Goal: Complete application form

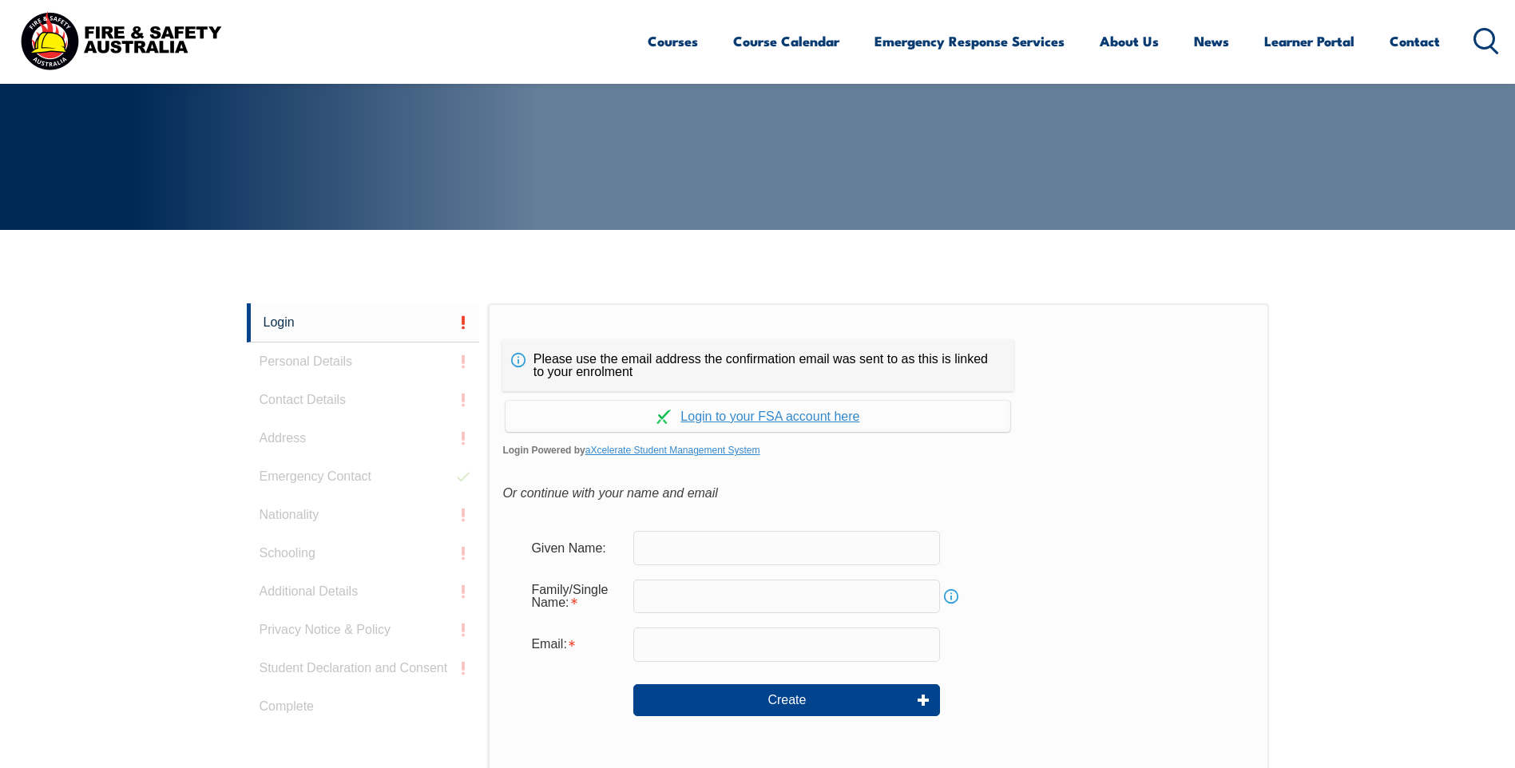
scroll to position [426, 0]
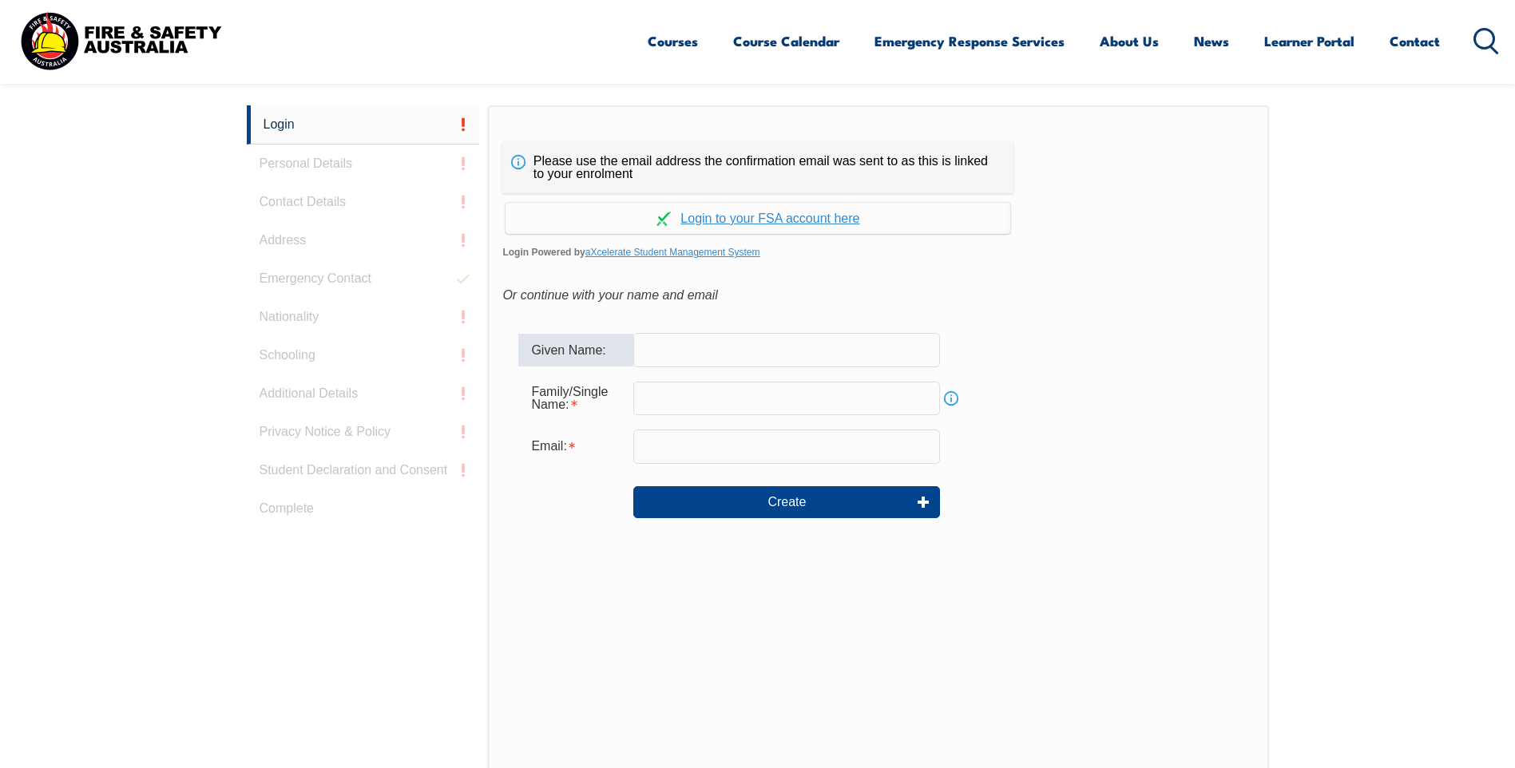
click at [700, 349] on input "text" at bounding box center [786, 350] width 307 height 34
type input "[PERSON_NAME]"
type input "Hollwey"
type input "[PERSON_NAME][EMAIL_ADDRESS][DOMAIN_NAME]"
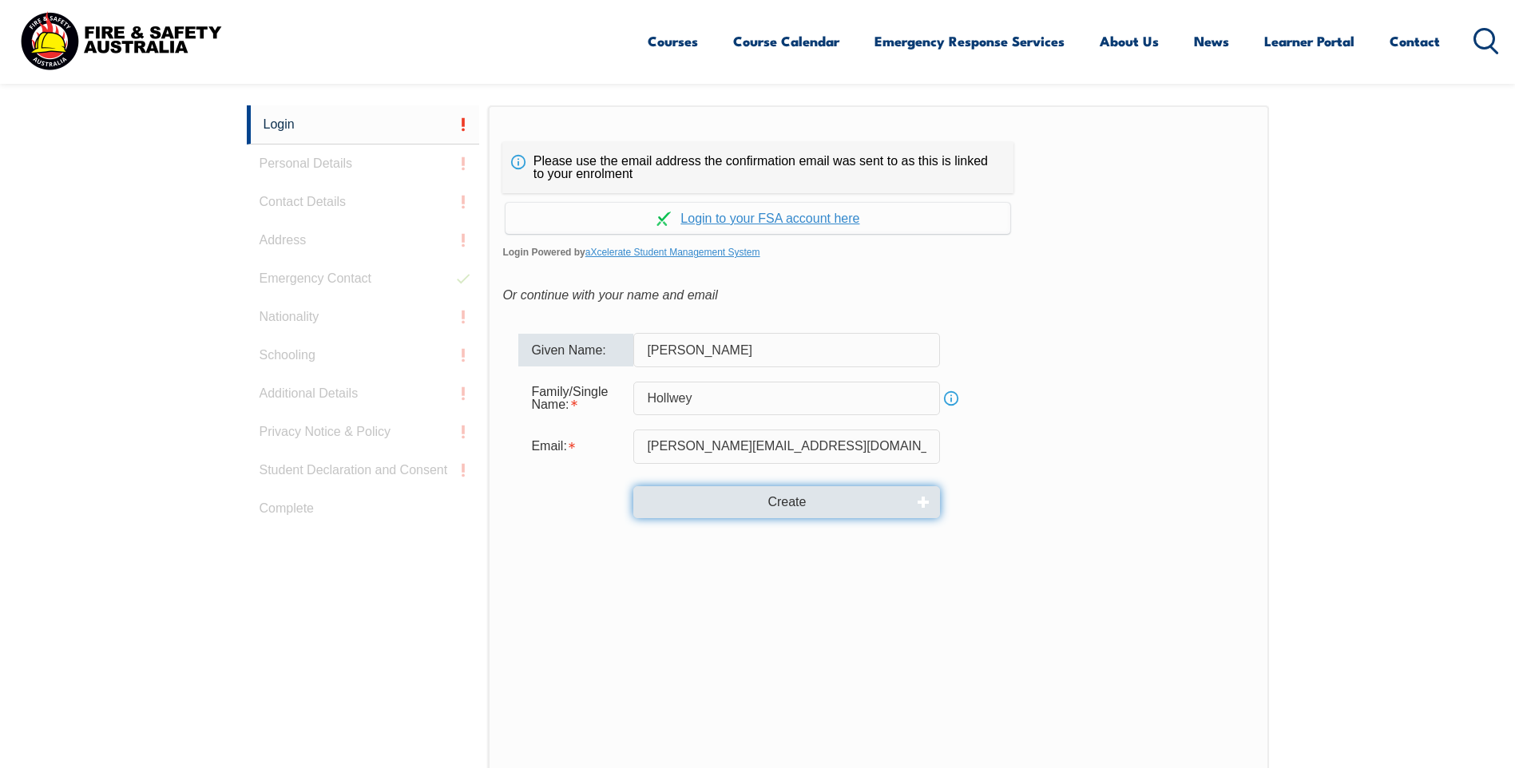
click at [802, 498] on button "Create" at bounding box center [786, 502] width 307 height 32
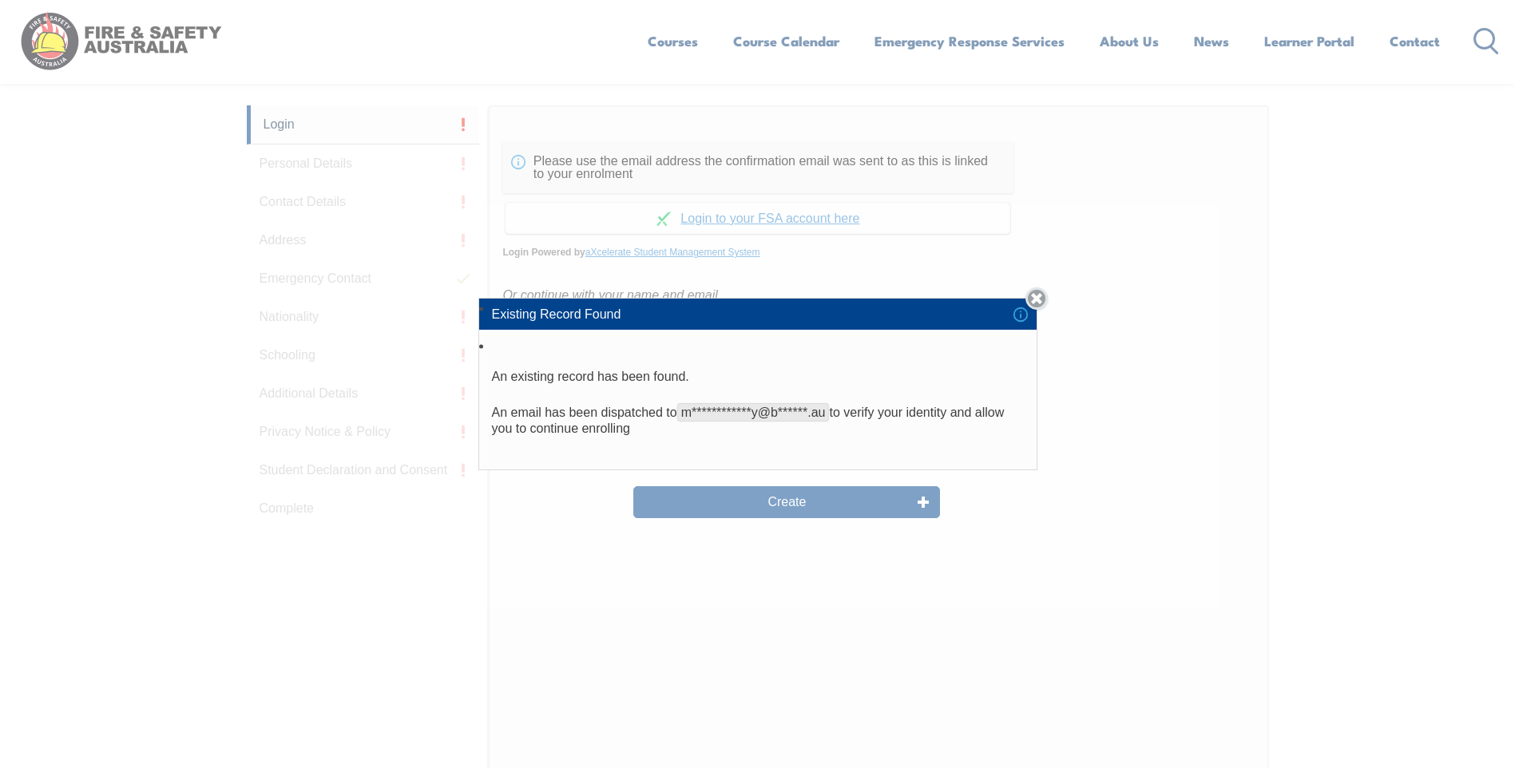
click at [1042, 301] on link "Close" at bounding box center [1037, 299] width 22 height 22
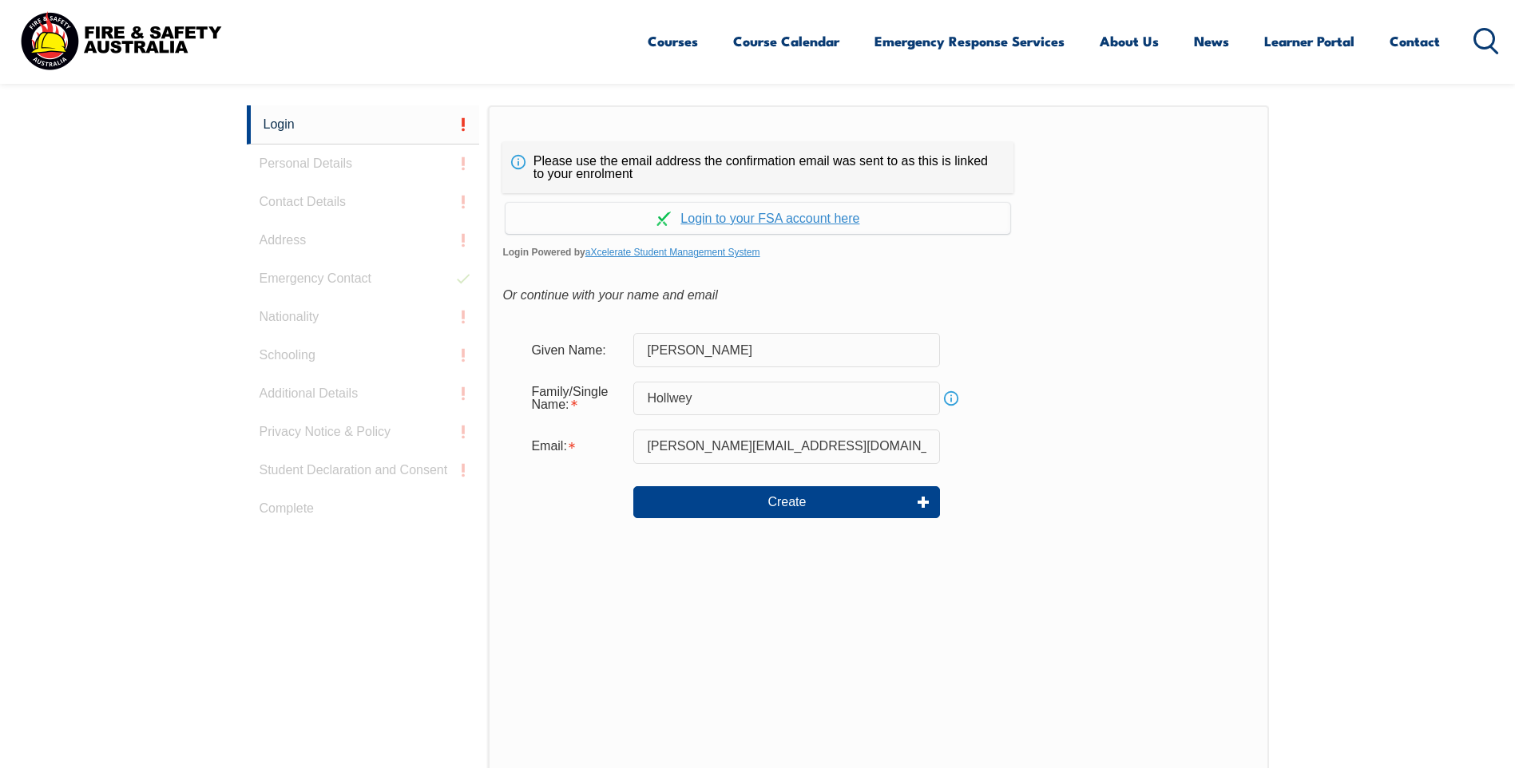
click at [1042, 301] on div "Or continue with your name and email" at bounding box center [878, 296] width 752 height 24
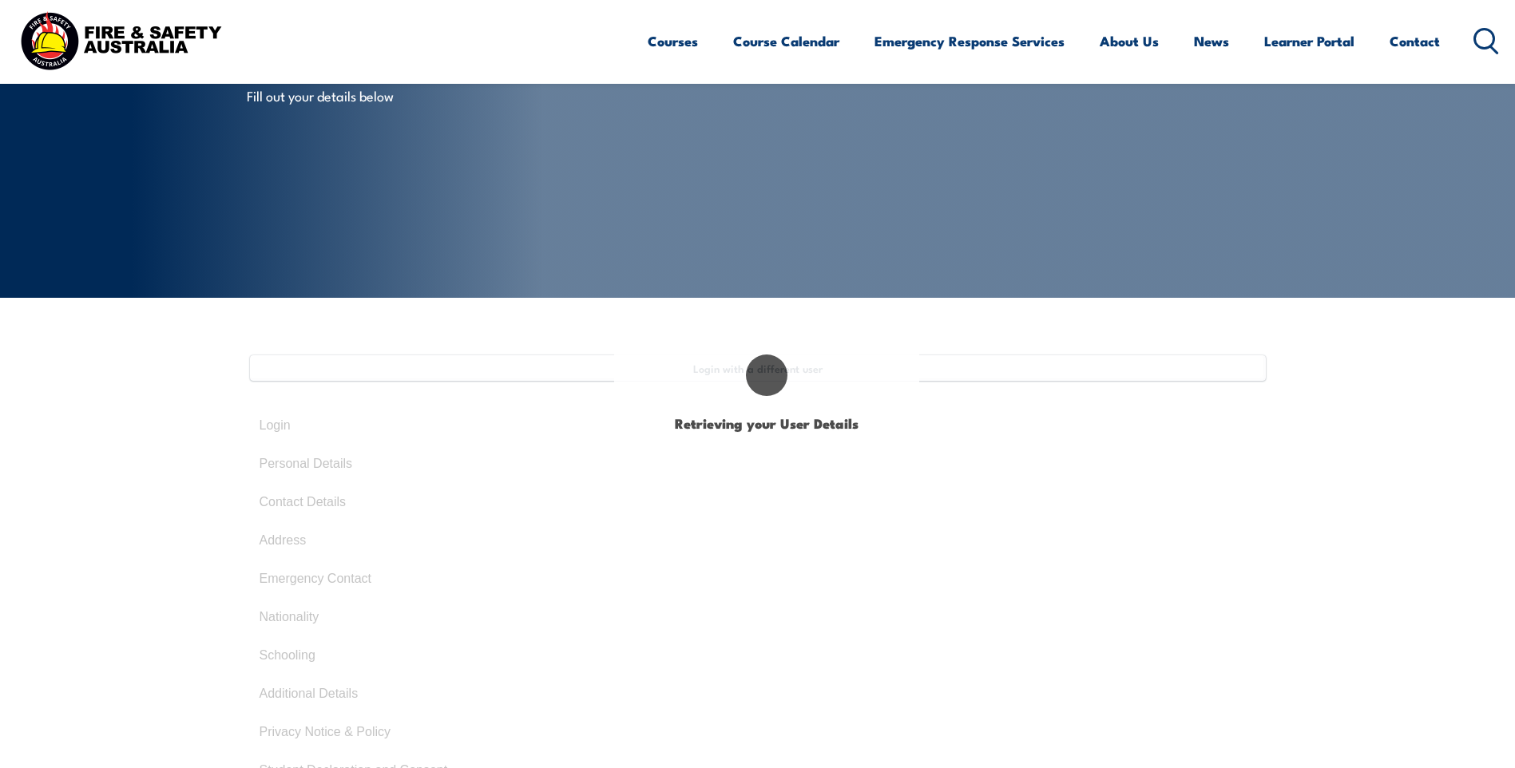
type input "[PERSON_NAME]"
type input "Hollwey"
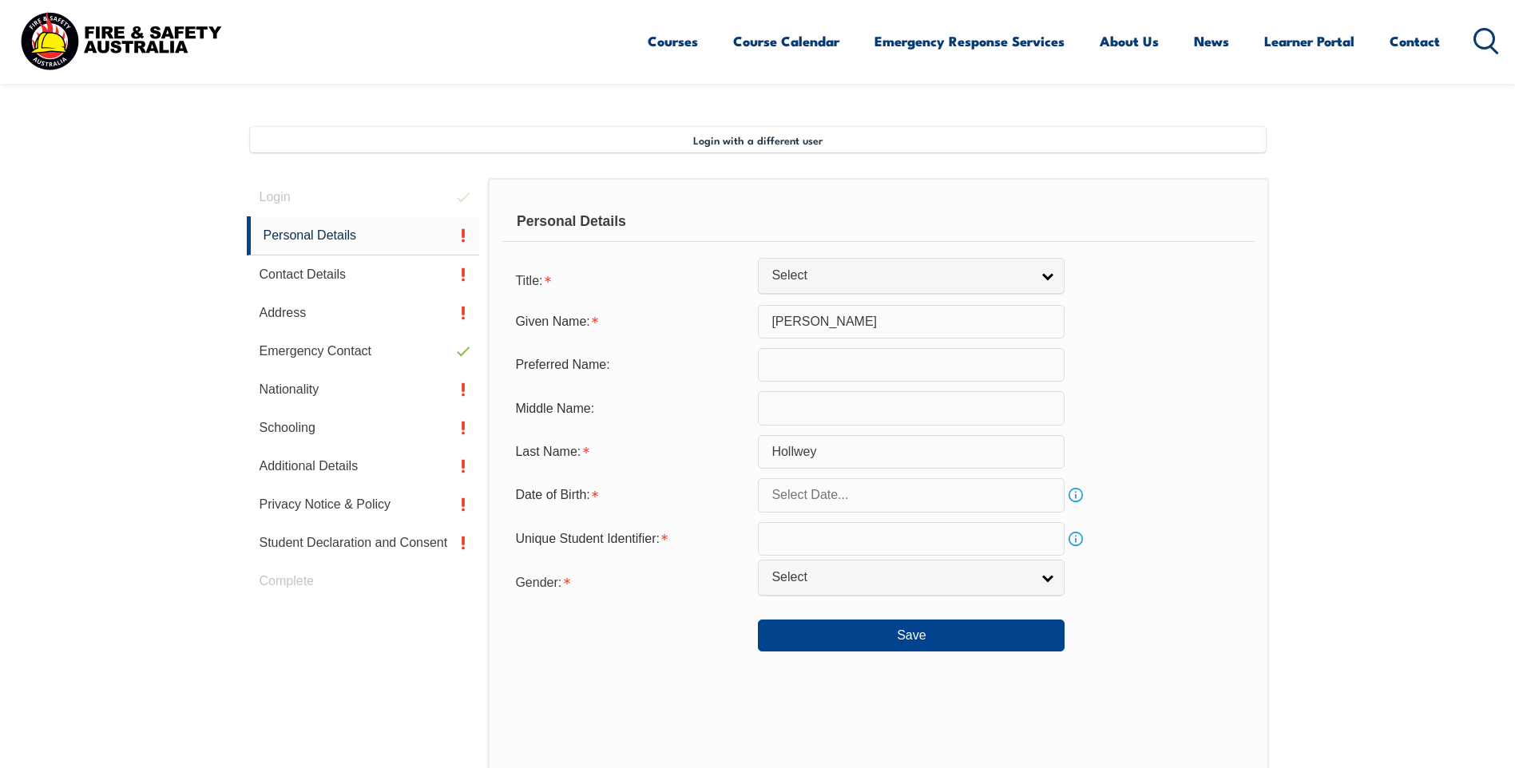
scroll to position [435, 0]
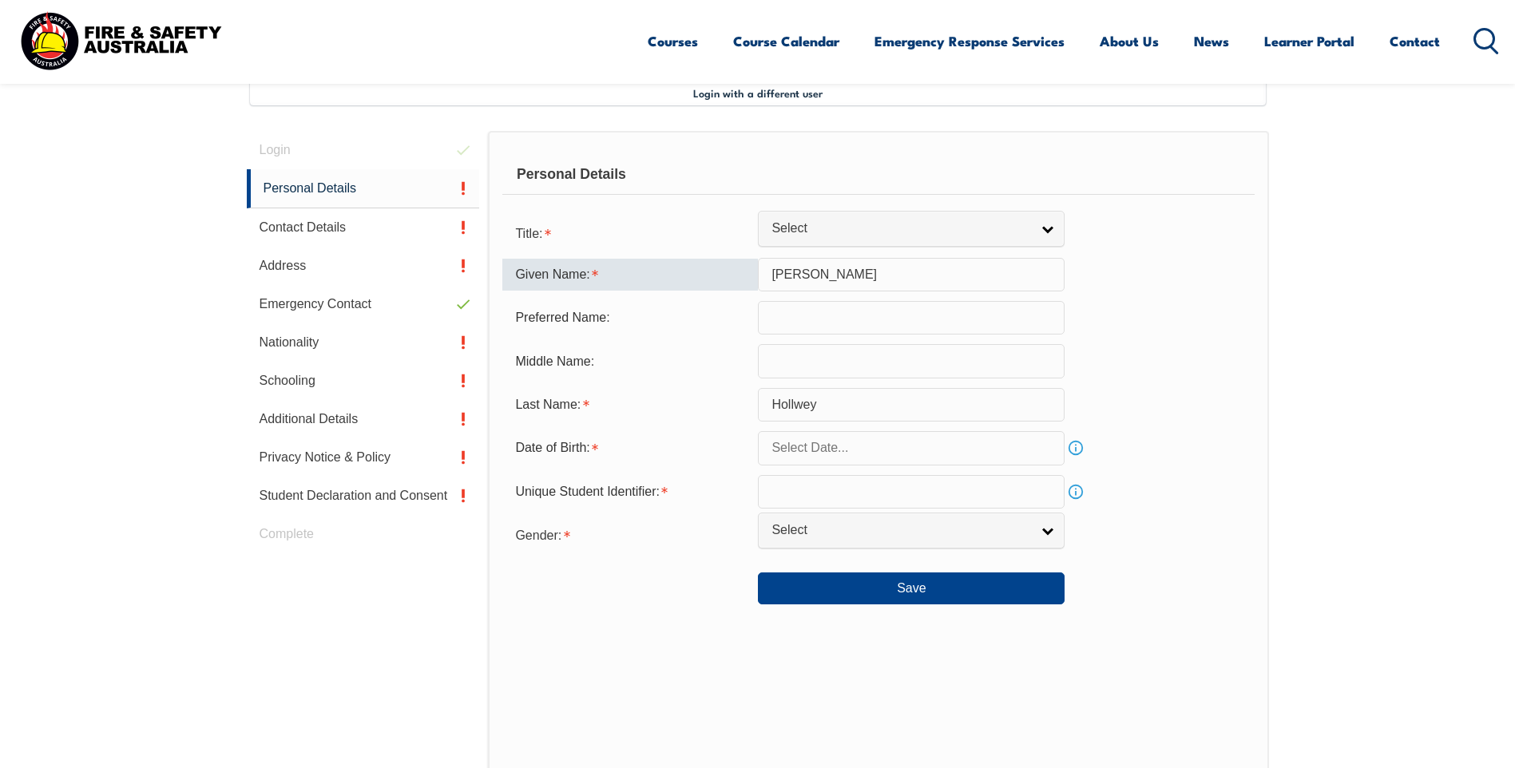
click at [796, 271] on input "Matthew" at bounding box center [911, 275] width 307 height 34
type input "[PERSON_NAME]"
click at [945, 450] on input "text" at bounding box center [911, 448] width 307 height 34
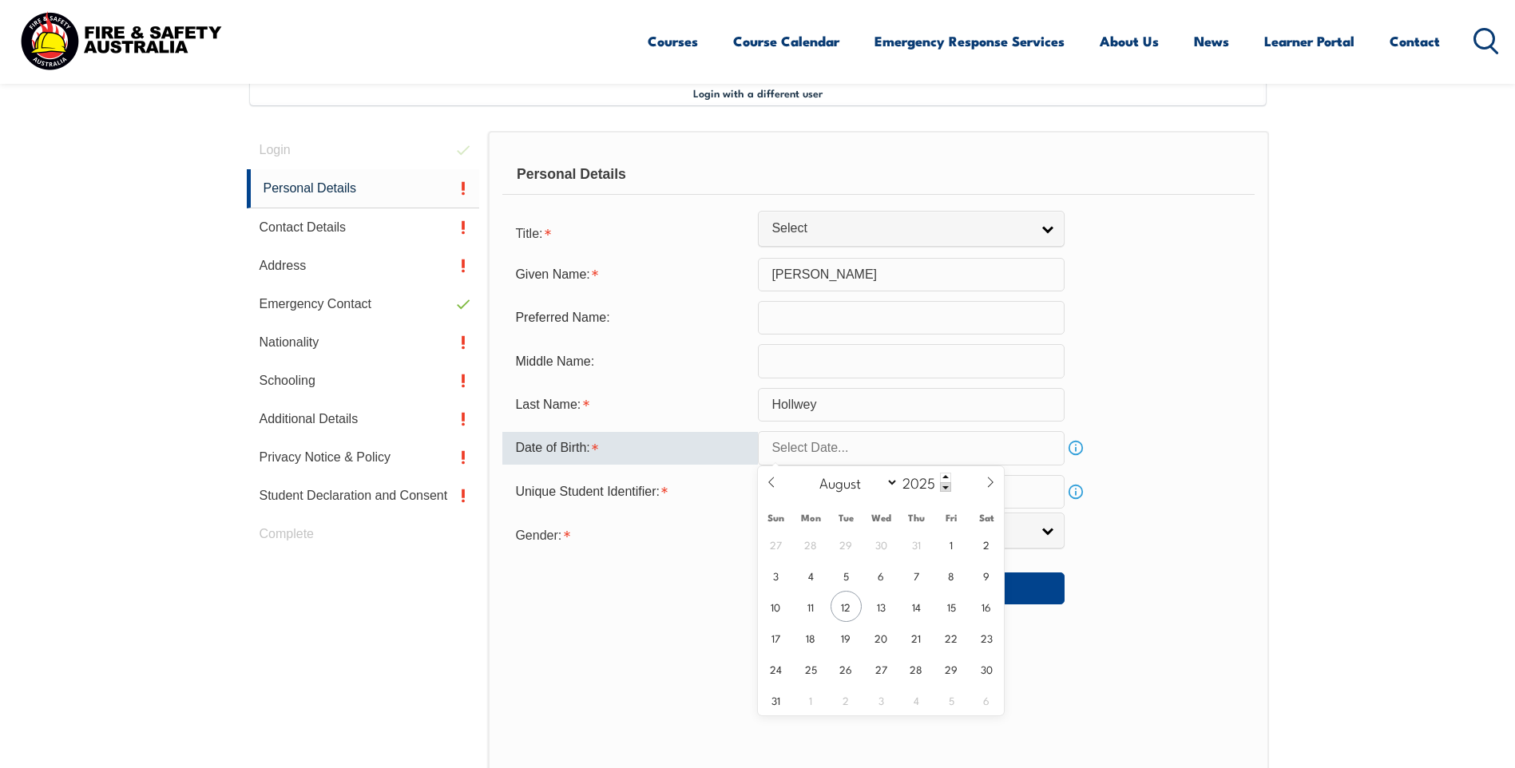
click at [1239, 381] on form "Title: Mr Mrs Ms Miss Other Select Given Name: Mathew Preferred Name: Middle Na…" at bounding box center [878, 410] width 752 height 389
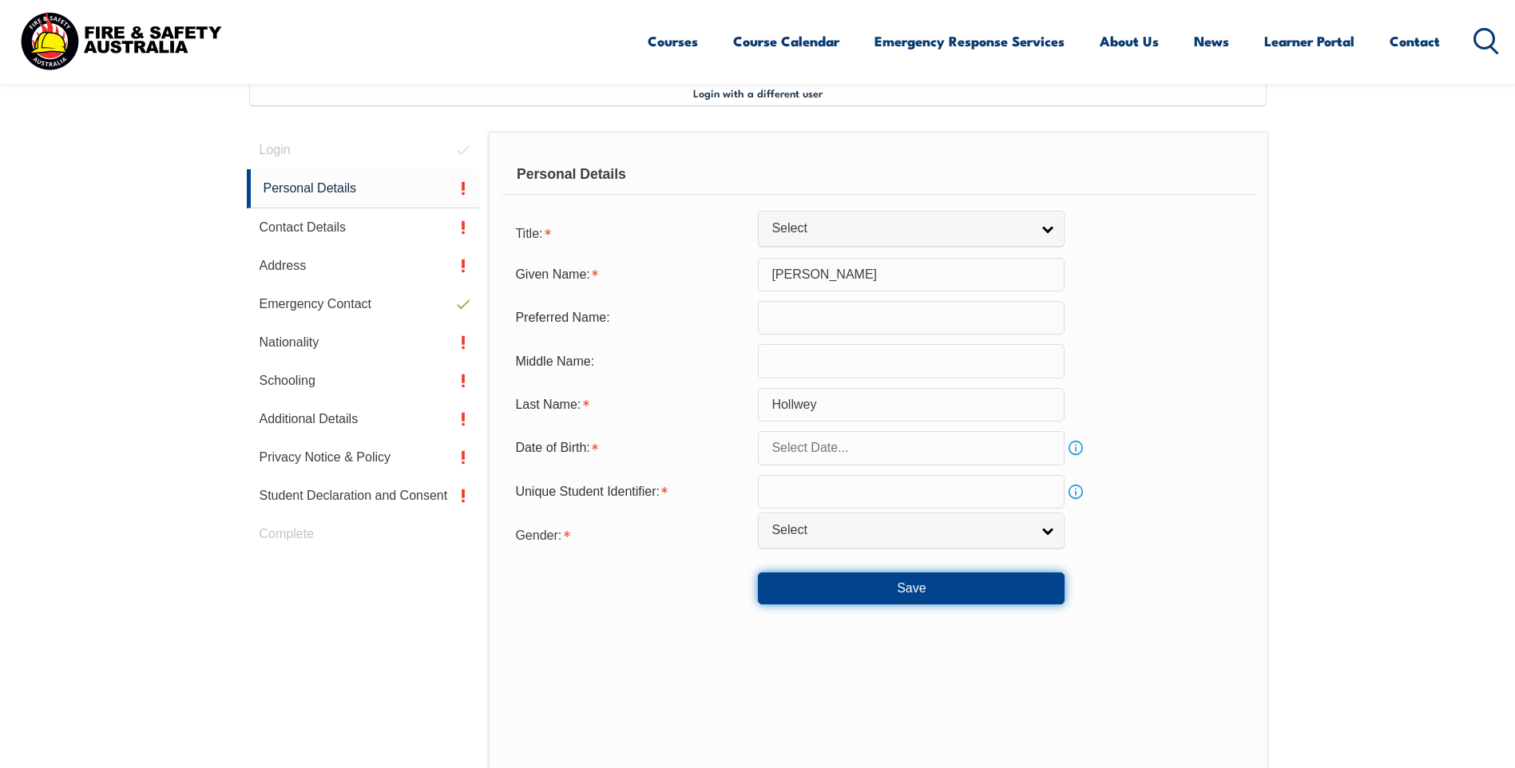
click at [948, 602] on button "Save" at bounding box center [911, 589] width 307 height 32
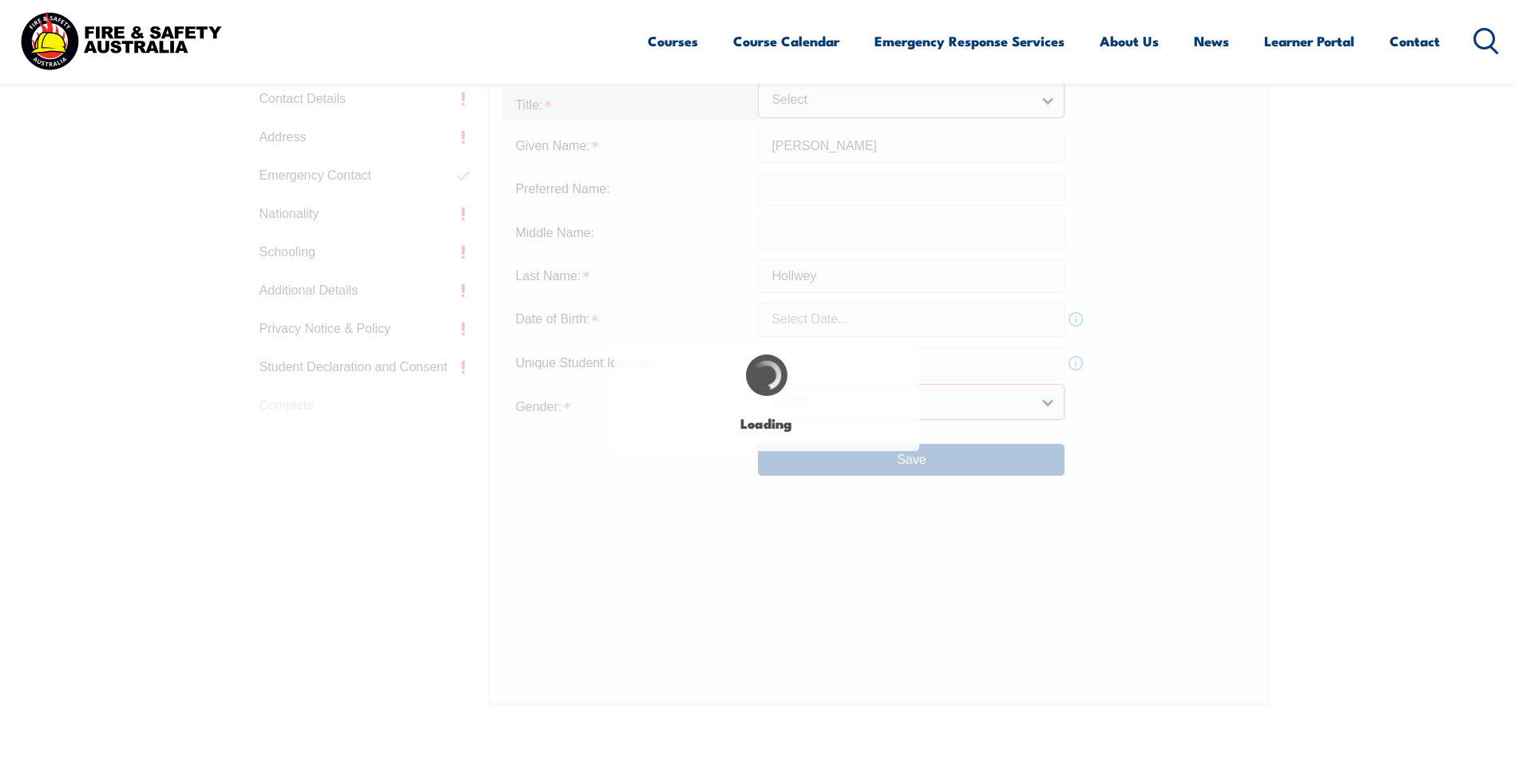
scroll to position [565, 0]
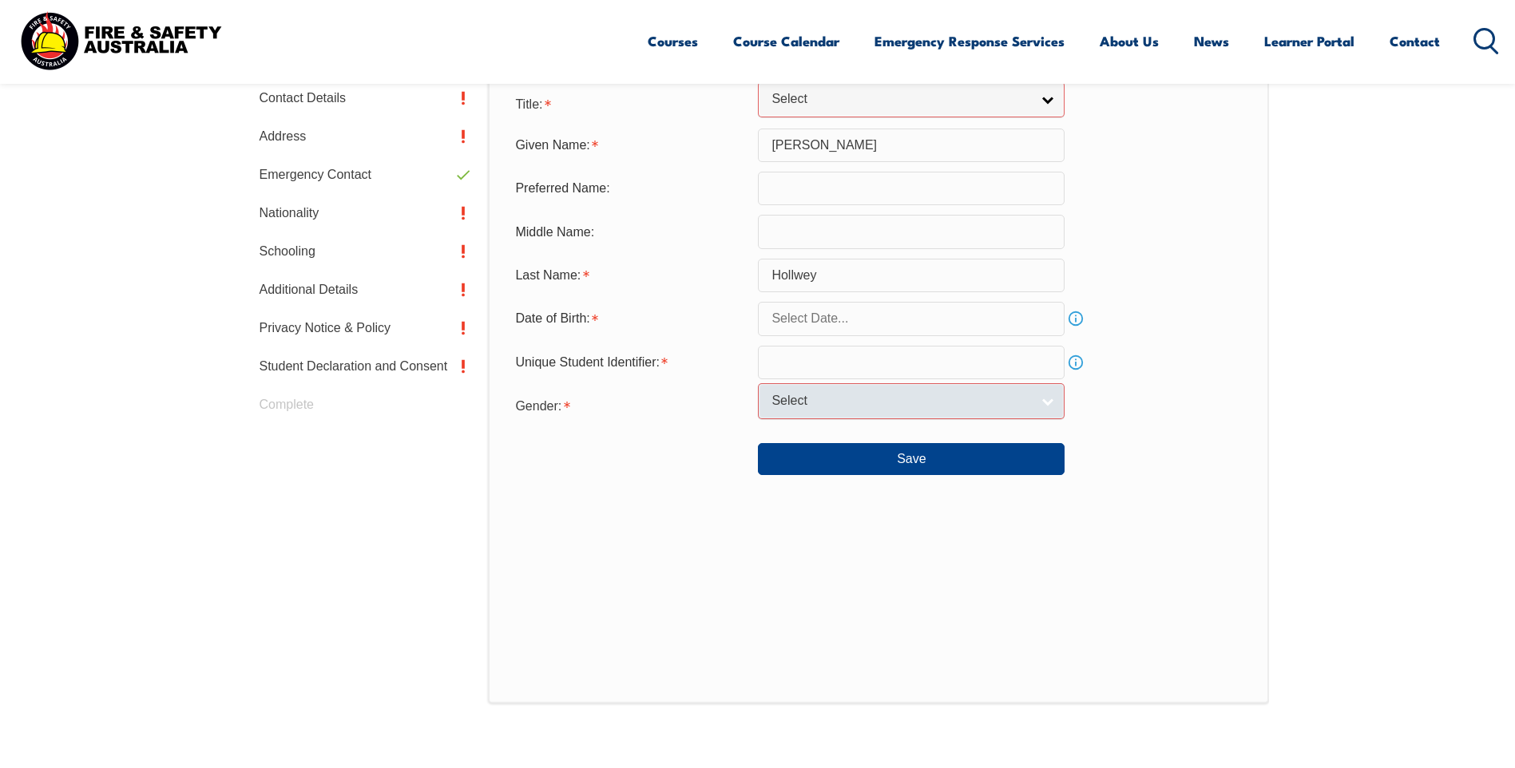
click at [827, 402] on span "Select" at bounding box center [901, 401] width 259 height 17
click at [825, 402] on span "Select" at bounding box center [901, 401] width 259 height 17
click at [814, 403] on span "Select" at bounding box center [901, 401] width 259 height 17
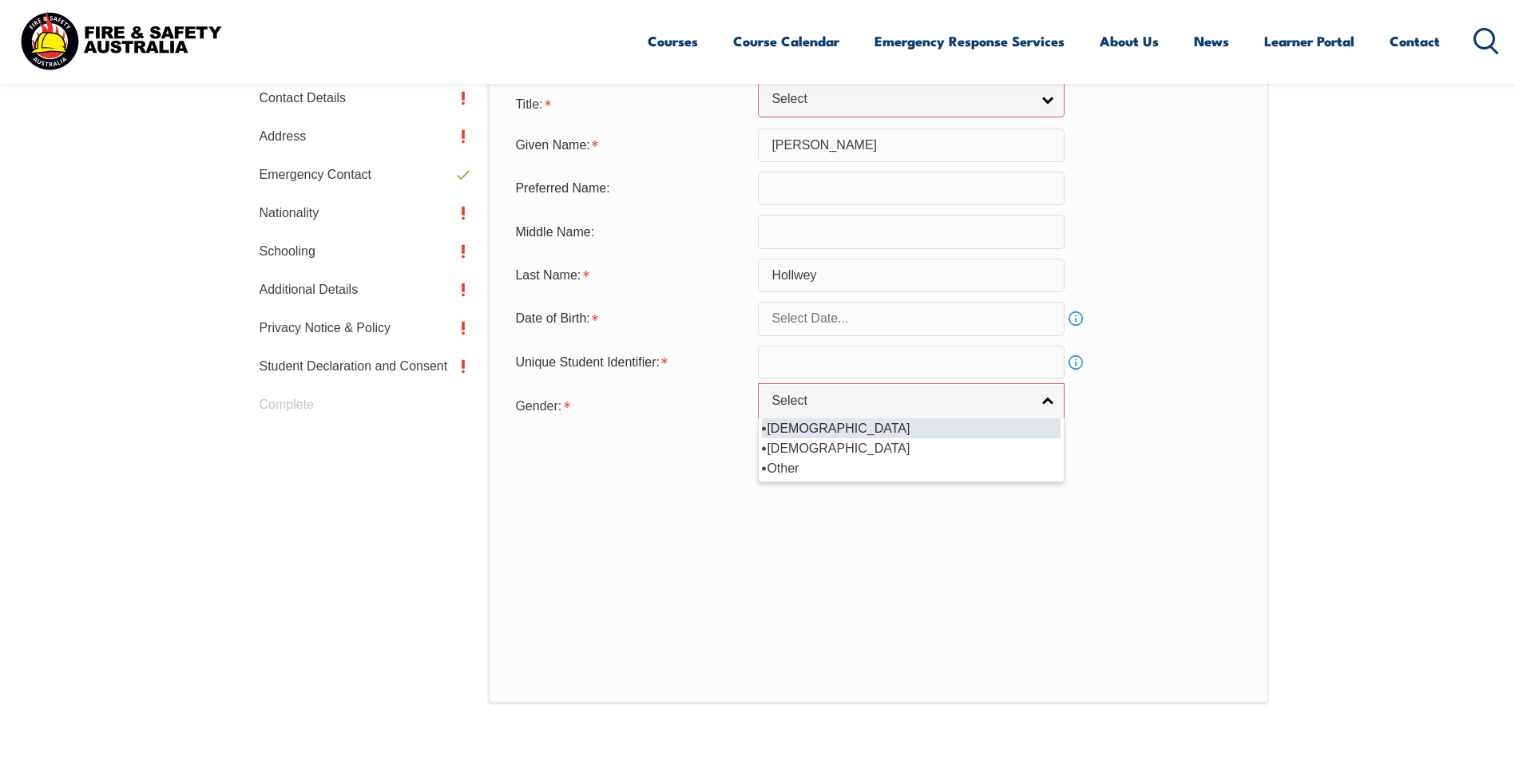
click at [808, 433] on li "[DEMOGRAPHIC_DATA]" at bounding box center [911, 429] width 299 height 20
select select "M"
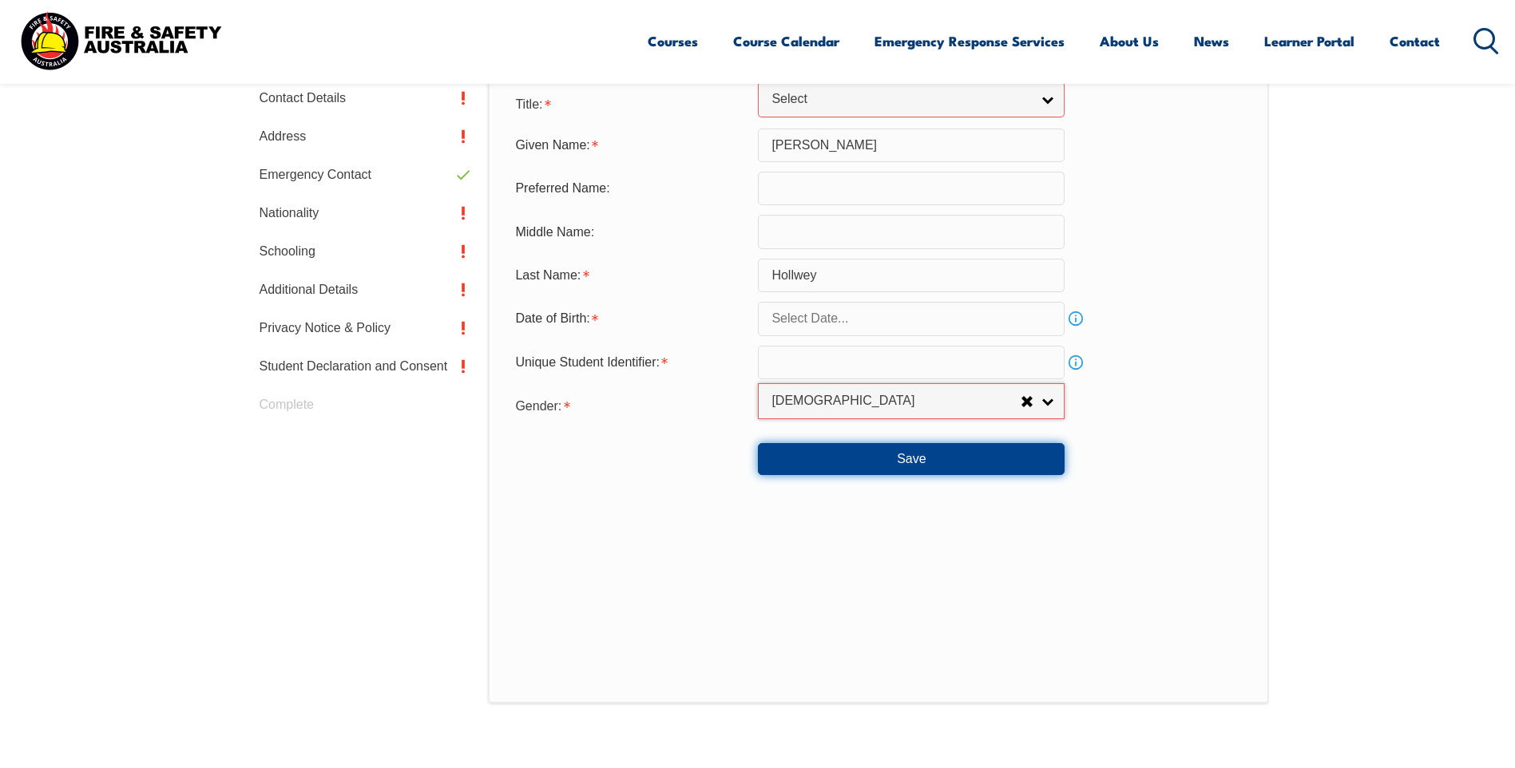
click at [899, 464] on button "Save" at bounding box center [911, 459] width 307 height 32
